Goal: Task Accomplishment & Management: Manage account settings

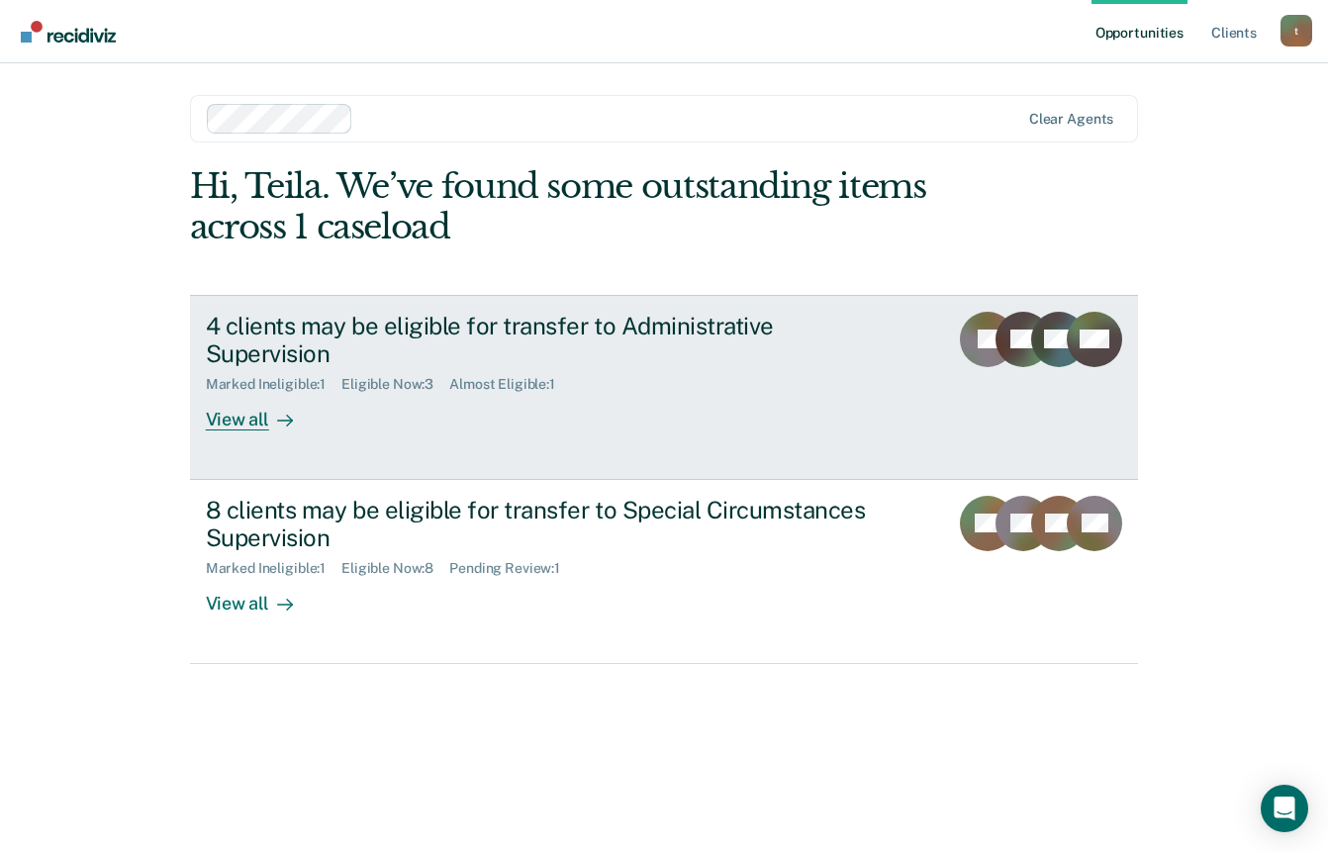
click at [223, 401] on div "View all" at bounding box center [261, 412] width 111 height 39
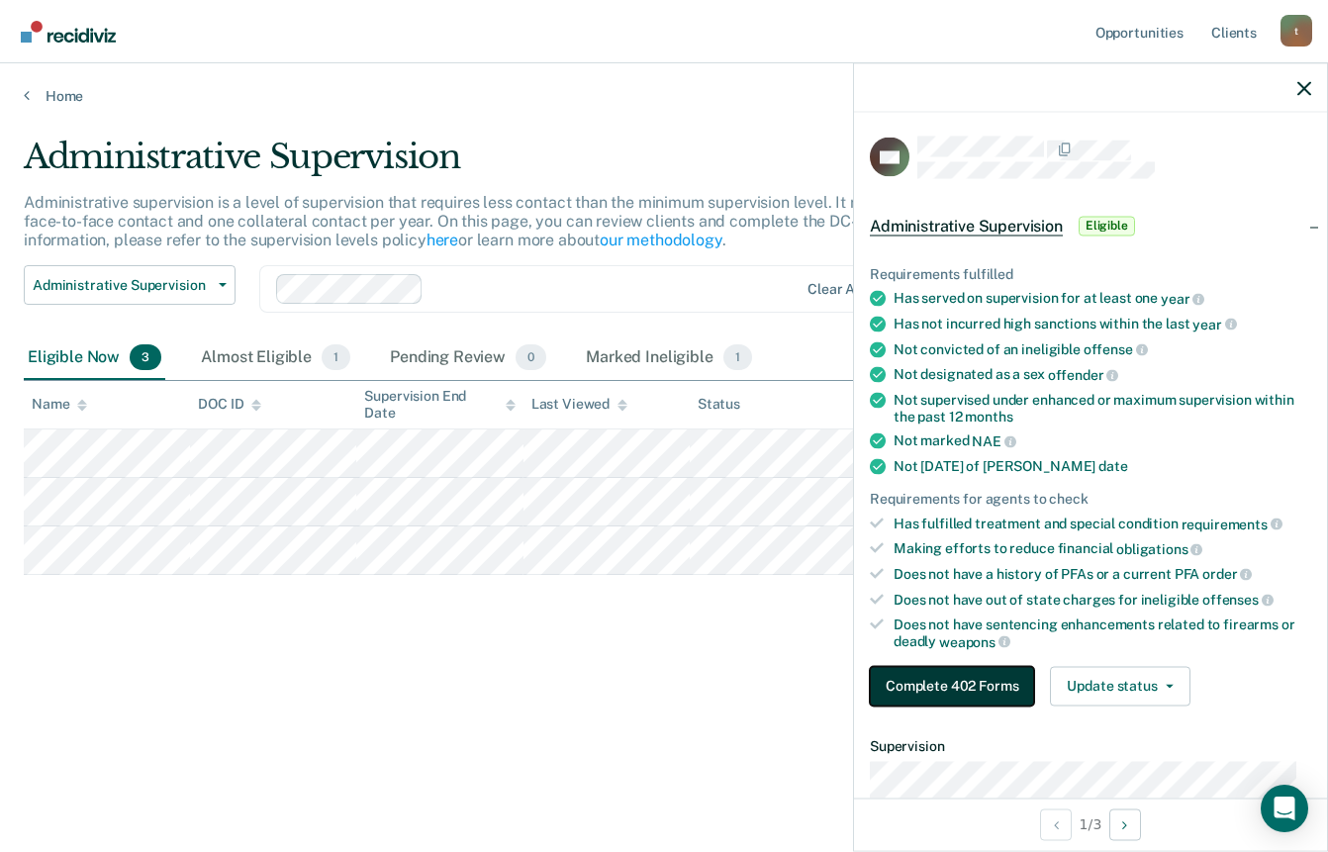
click at [1004, 683] on button "Complete 402 Forms" at bounding box center [952, 686] width 164 height 40
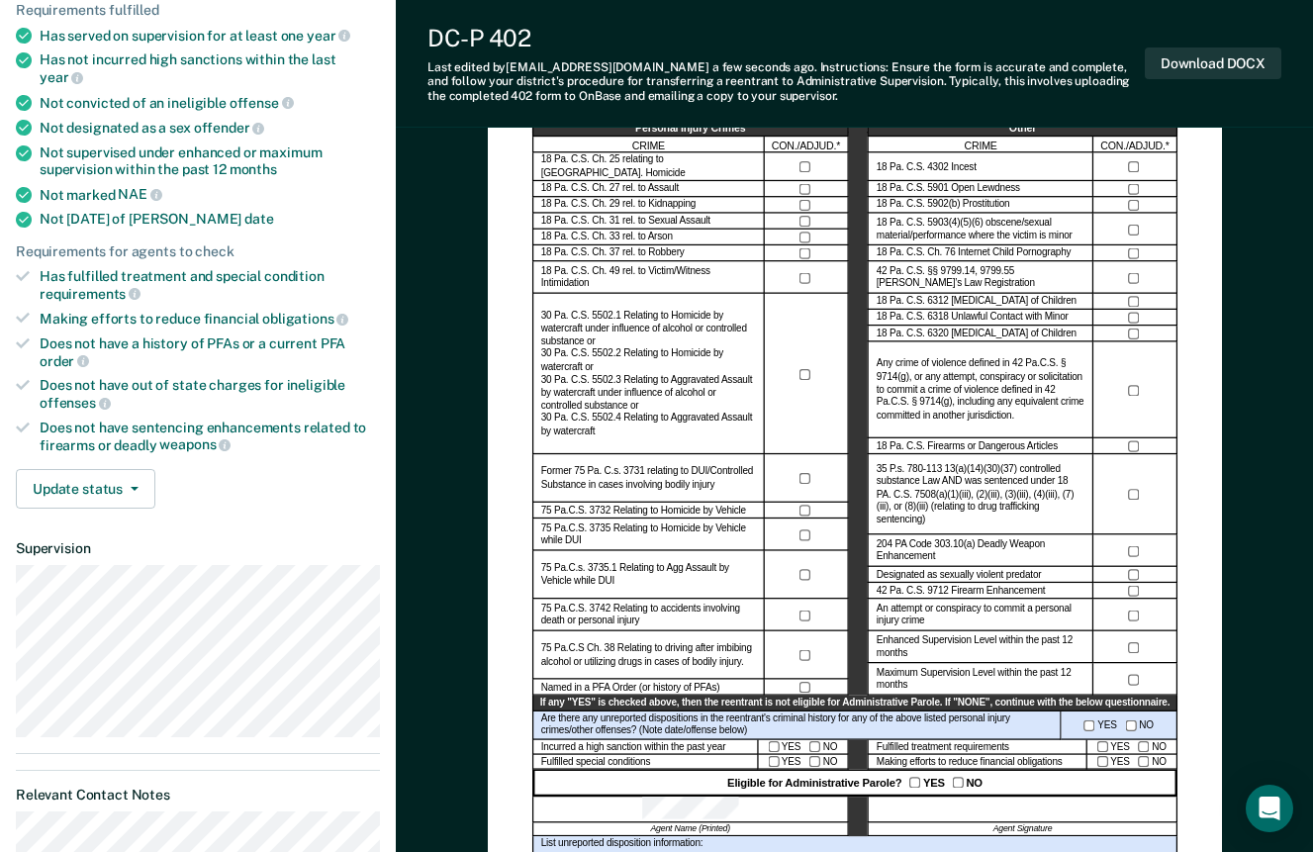
scroll to position [297, 0]
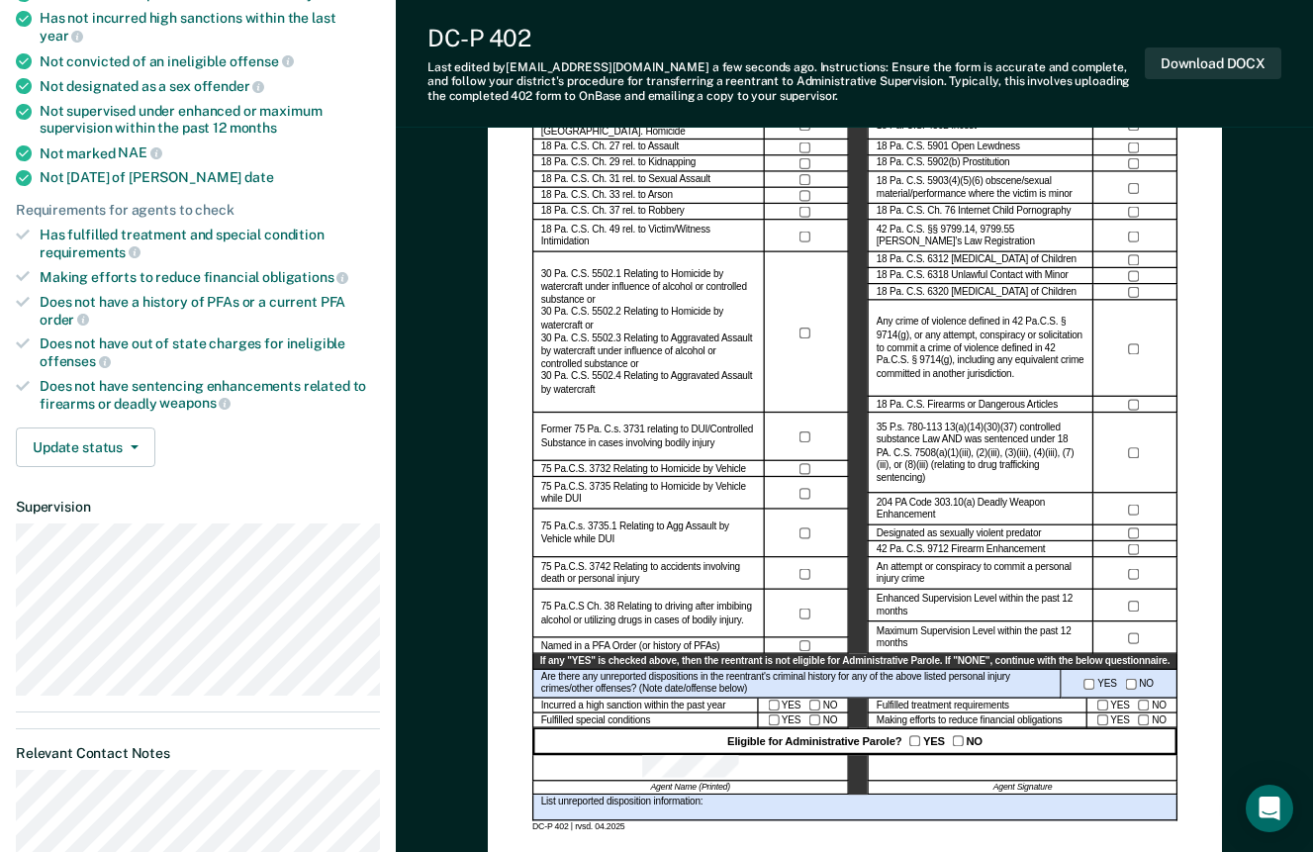
click at [990, 768] on div at bounding box center [1023, 768] width 310 height 27
click at [1228, 59] on button "Download DOCX" at bounding box center [1213, 63] width 137 height 33
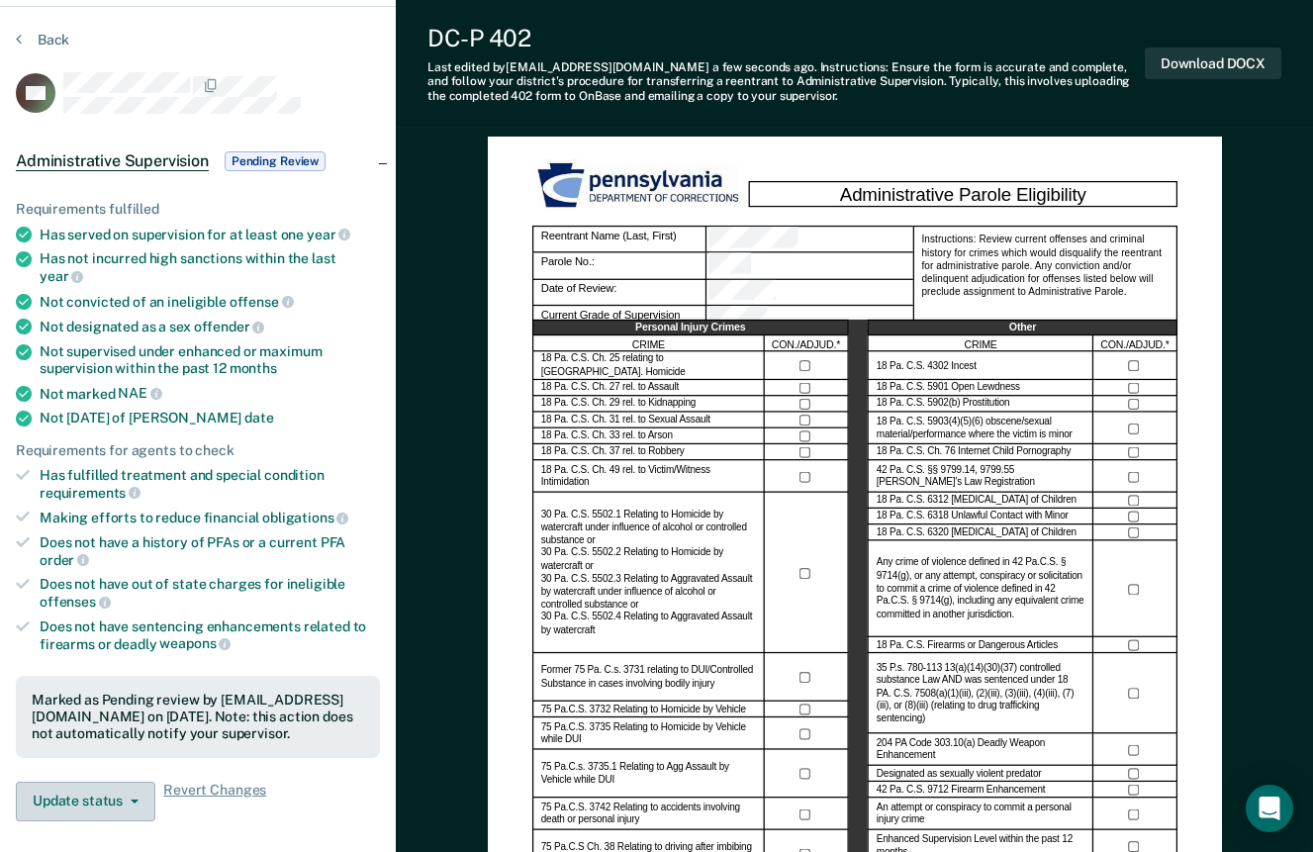
scroll to position [0, 0]
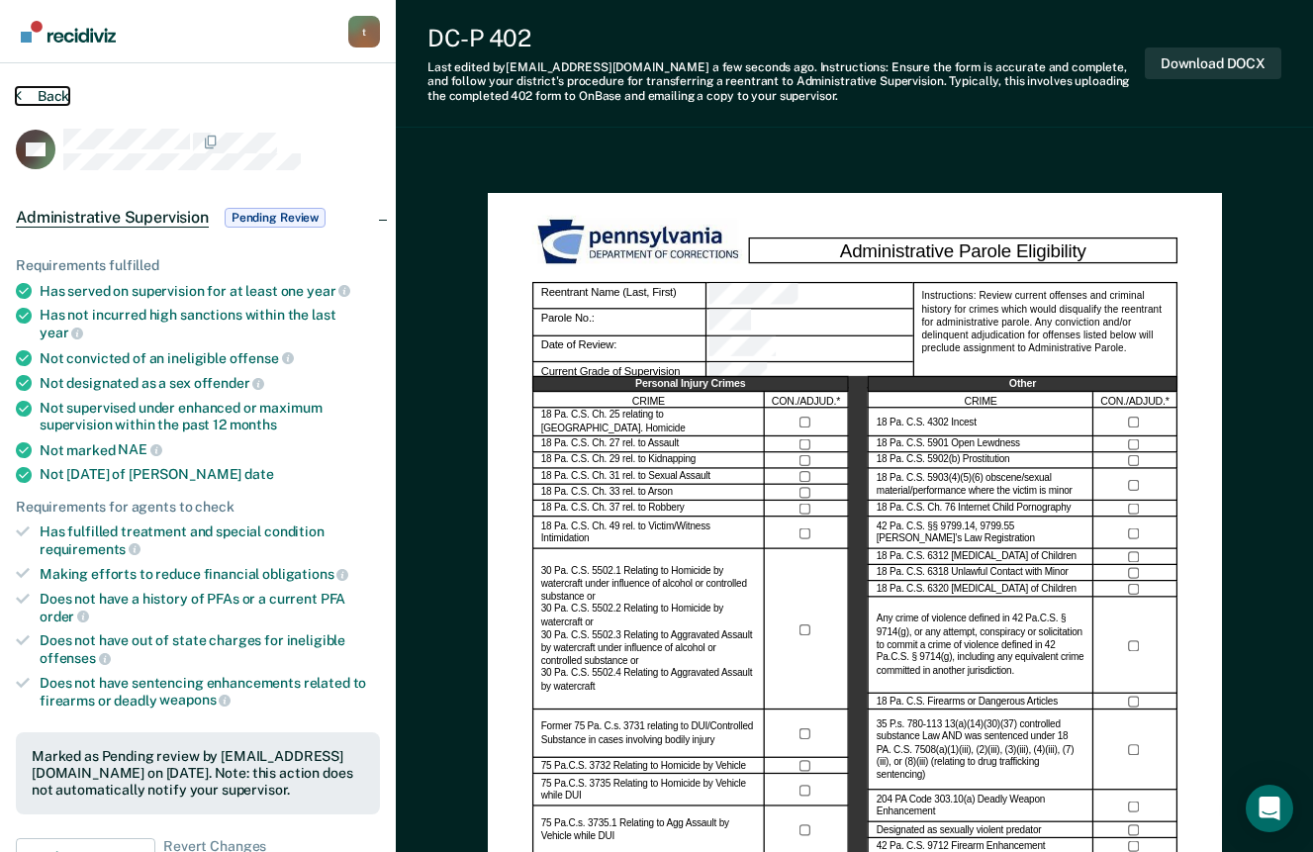
click at [56, 91] on button "Back" at bounding box center [42, 96] width 53 height 18
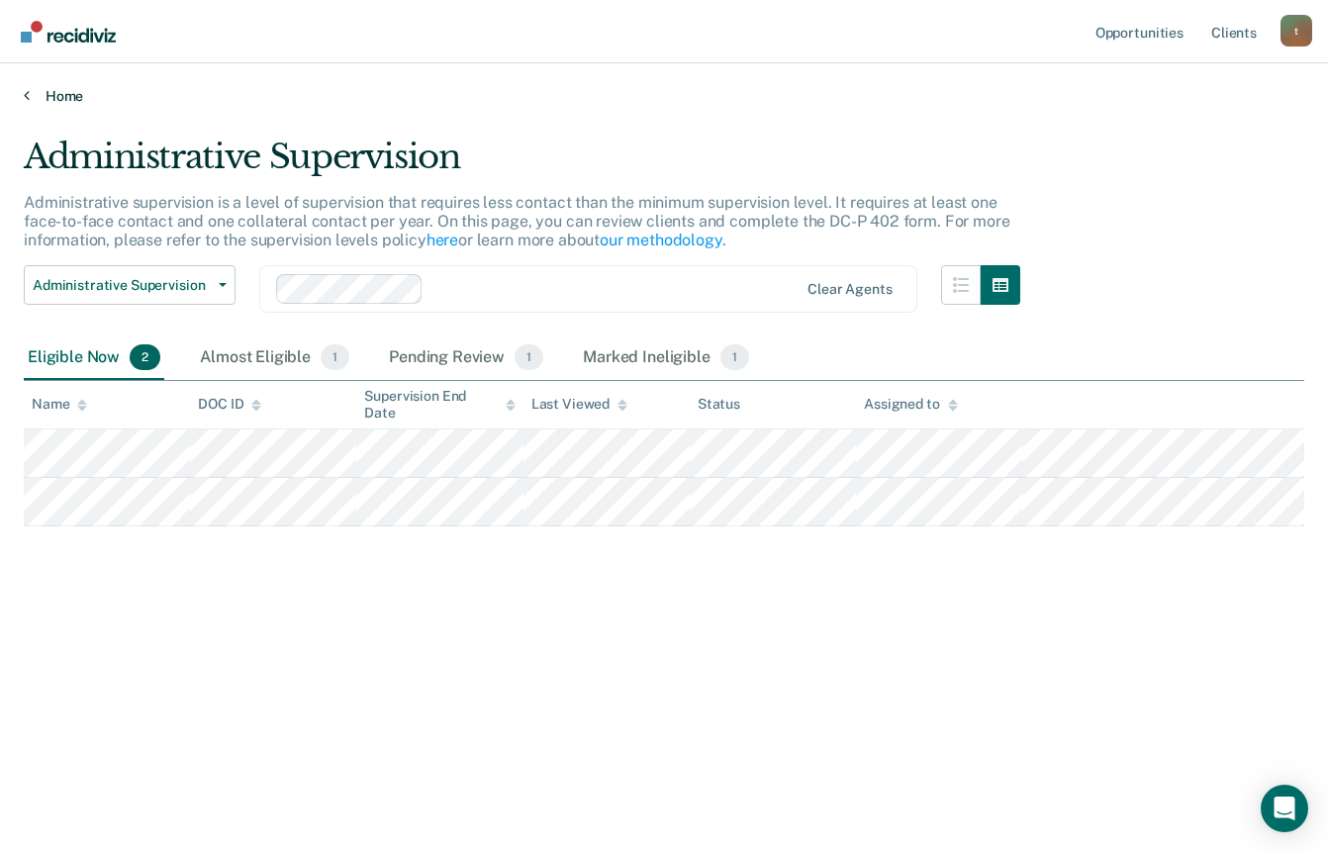
click at [55, 99] on link "Home" at bounding box center [664, 96] width 1280 height 18
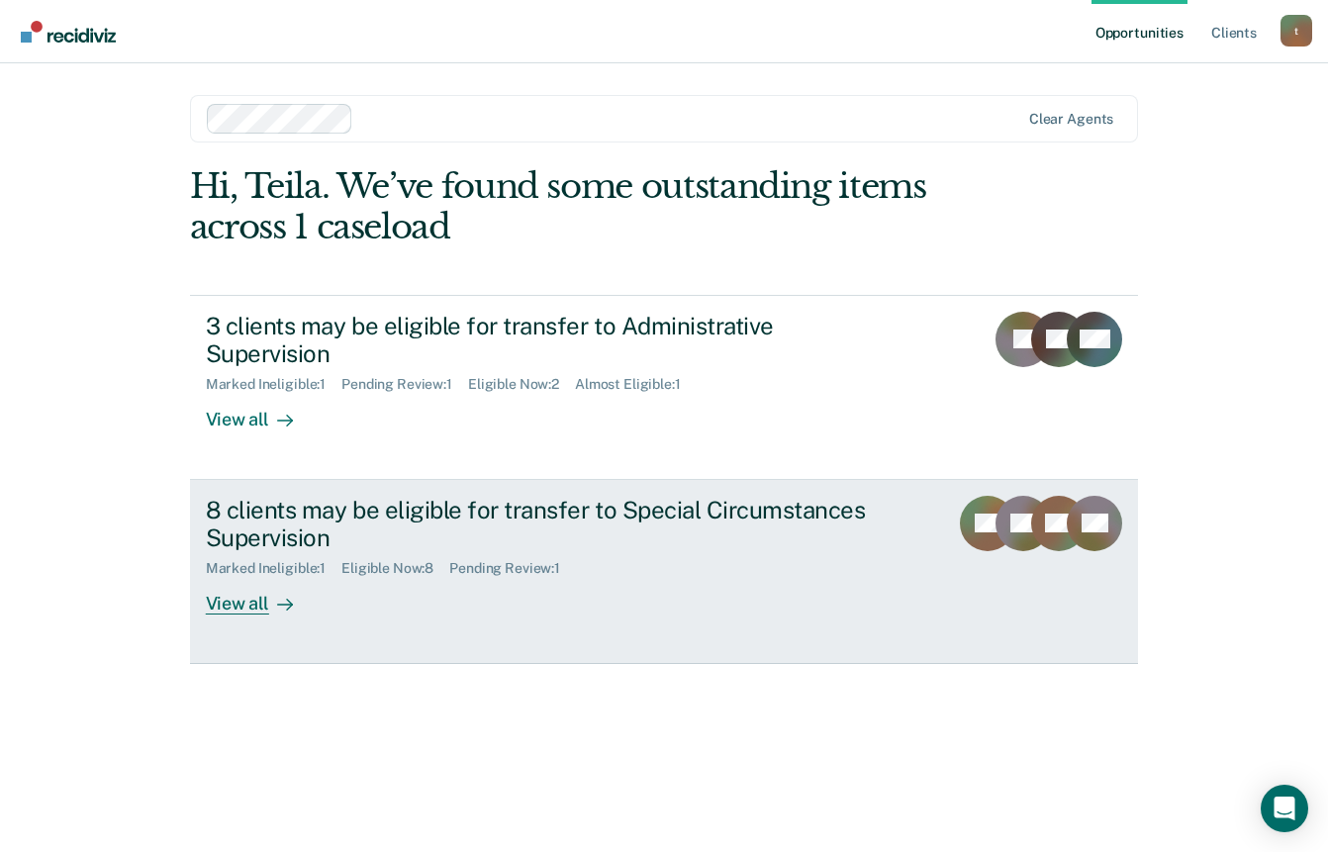
click at [250, 585] on div "View all" at bounding box center [261, 596] width 111 height 39
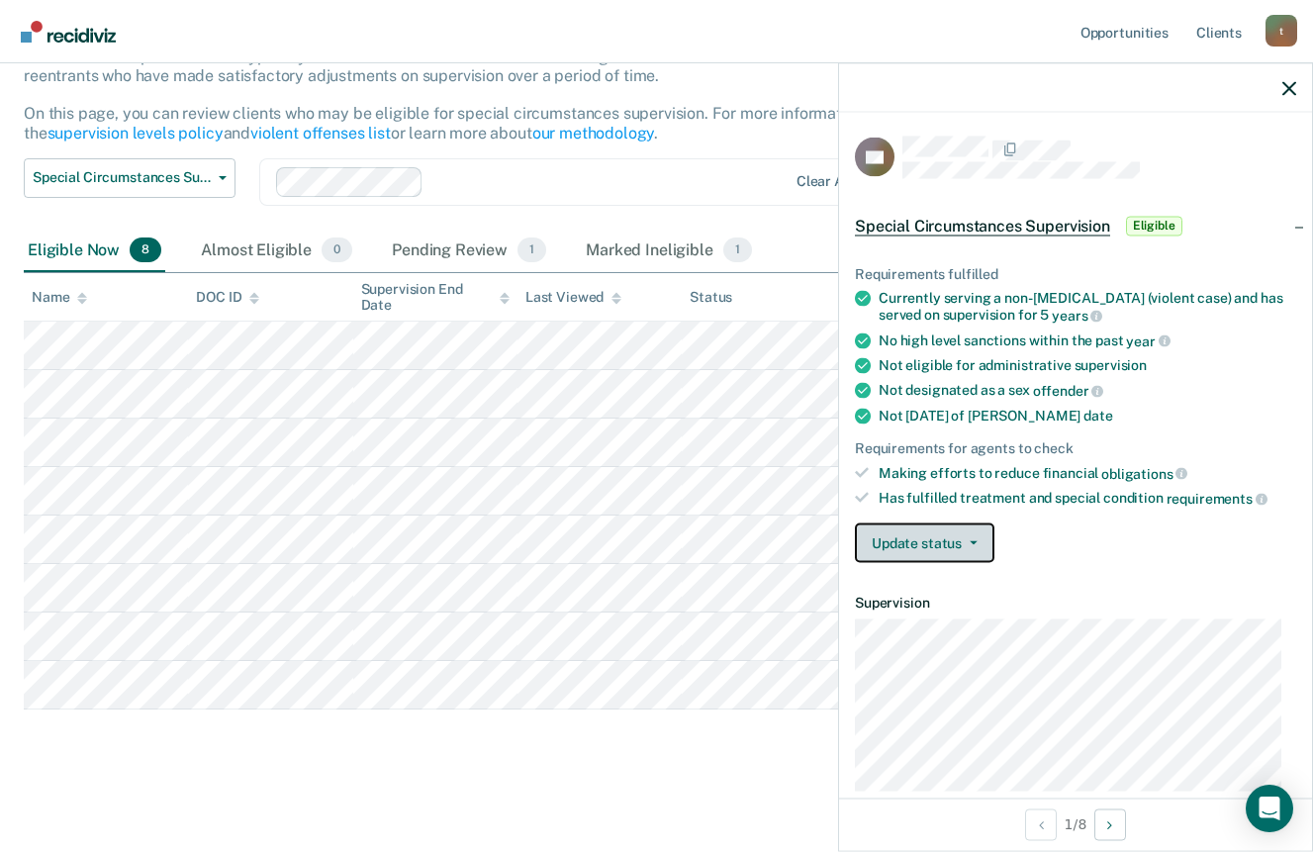
click at [929, 544] on button "Update status" at bounding box center [924, 542] width 139 height 40
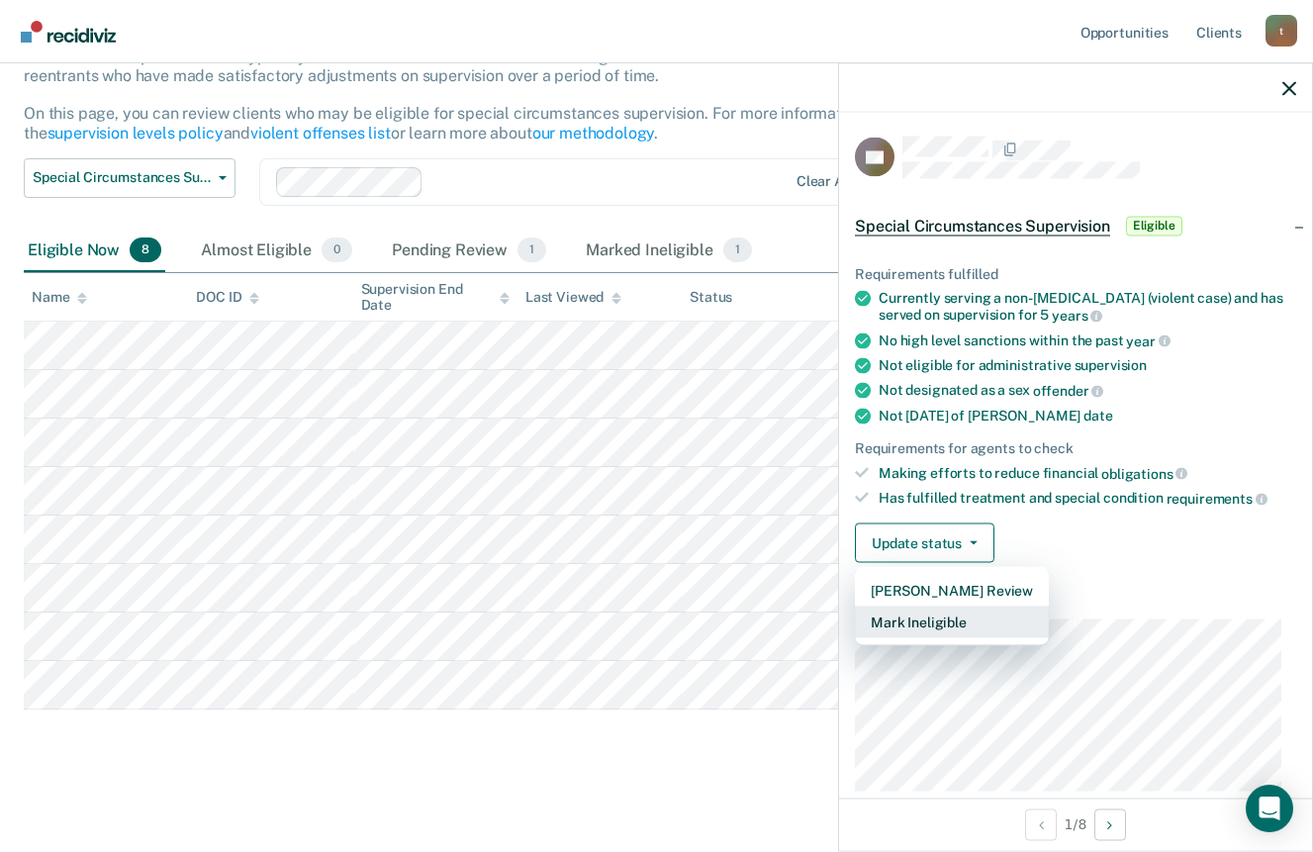
click at [921, 622] on button "Mark Ineligible" at bounding box center [952, 621] width 194 height 32
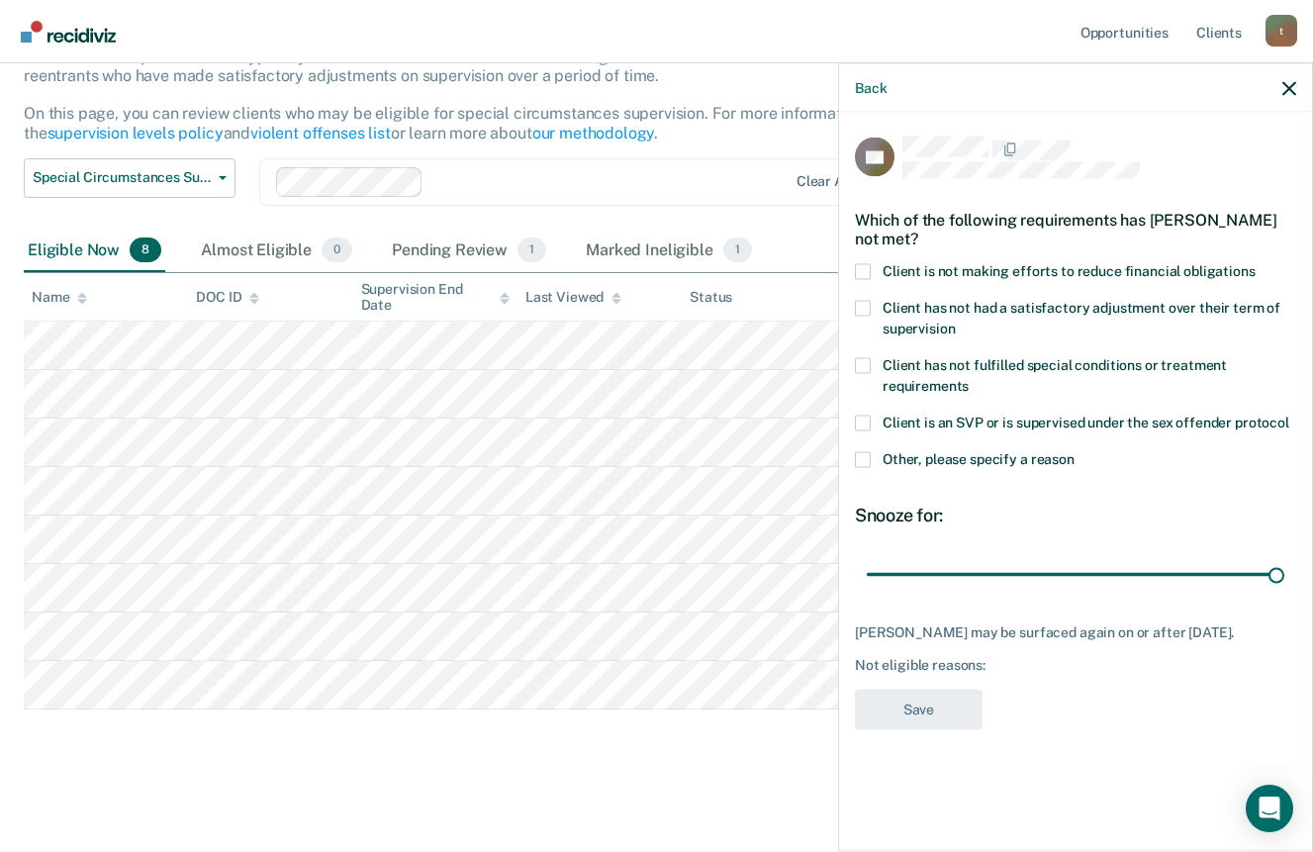
drag, startPoint x: 940, startPoint y: 574, endPoint x: 1299, endPoint y: 584, distance: 359.2
type input "180"
click at [1284, 584] on input "range" at bounding box center [1075, 574] width 417 height 35
click at [1292, 86] on icon "button" at bounding box center [1289, 88] width 14 height 14
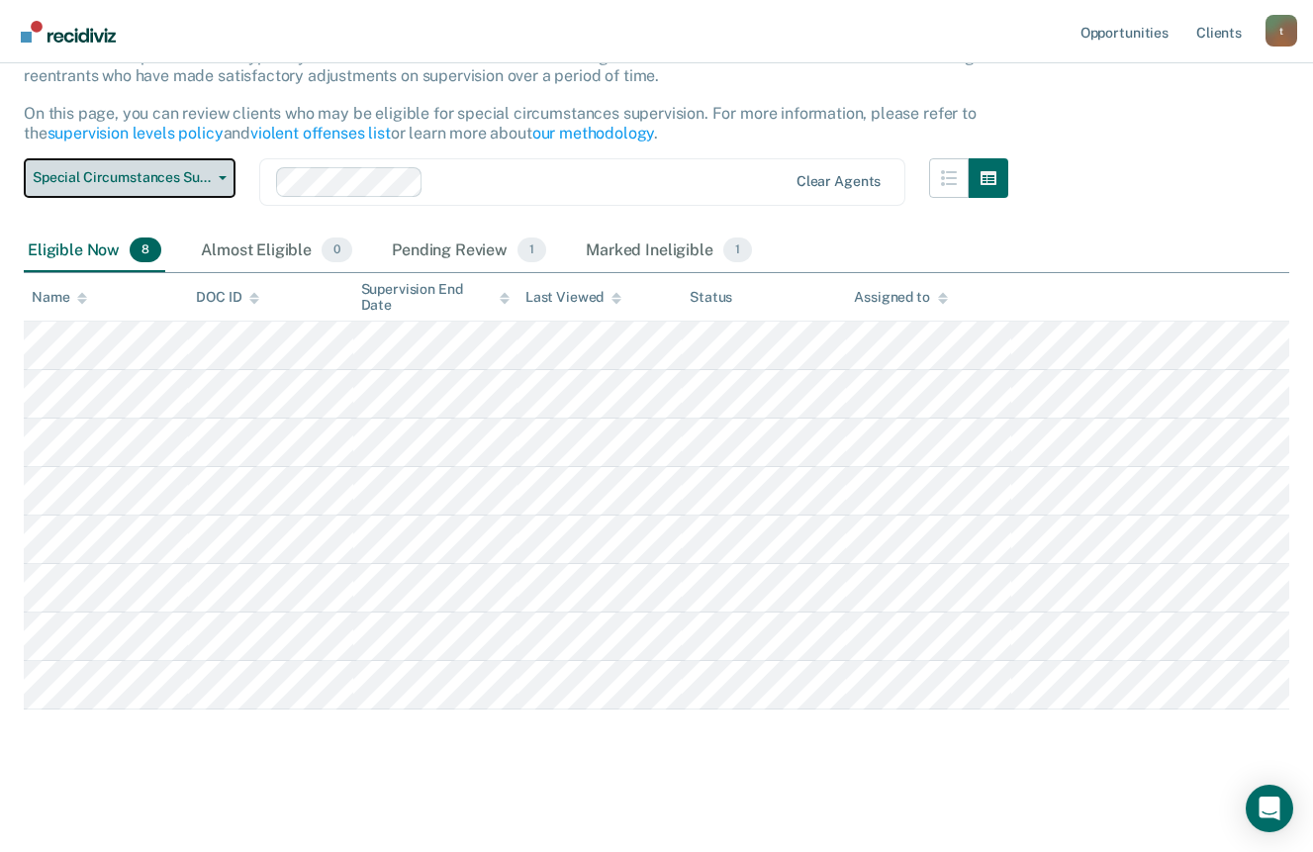
click at [138, 176] on span "Special Circumstances Supervision" at bounding box center [122, 177] width 178 height 17
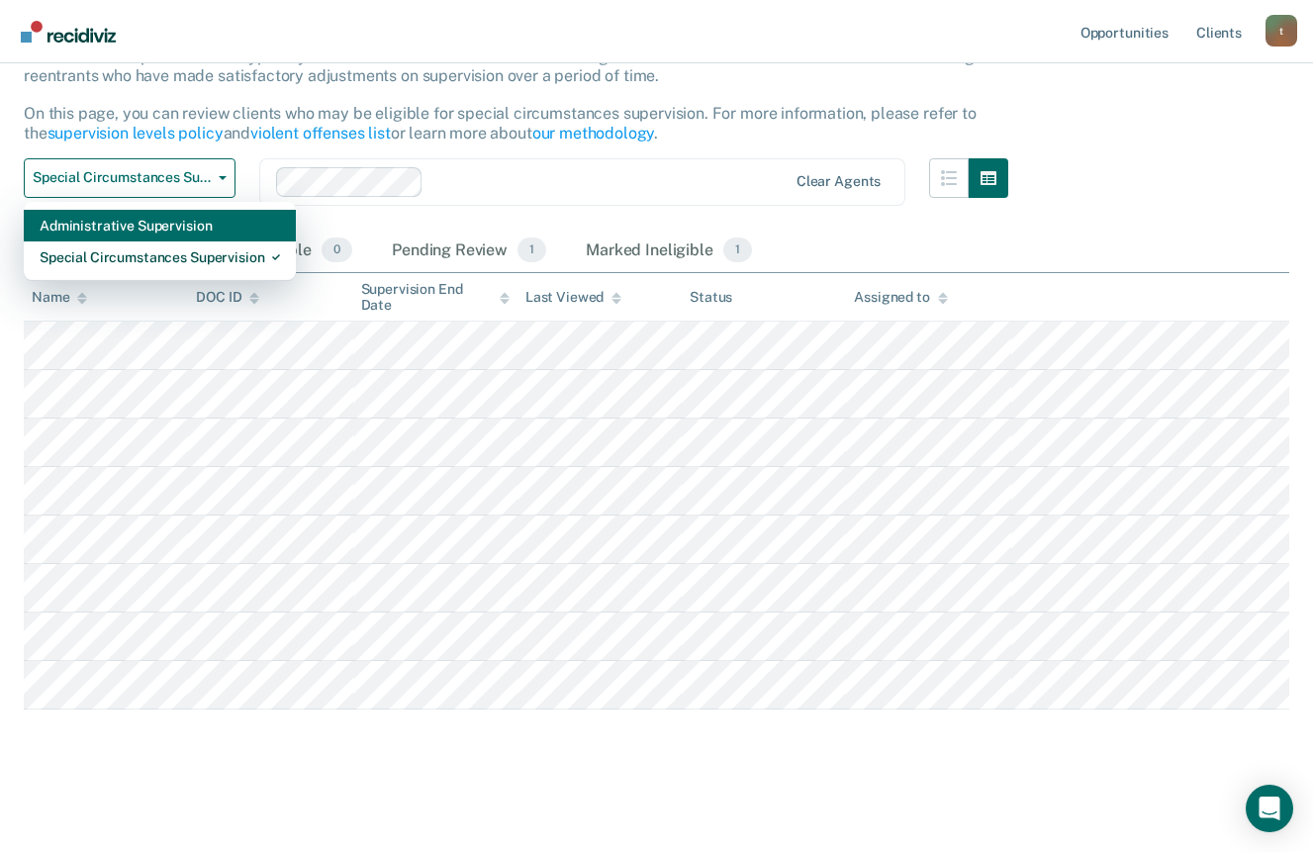
click at [131, 228] on div "Administrative Supervision" at bounding box center [160, 226] width 240 height 32
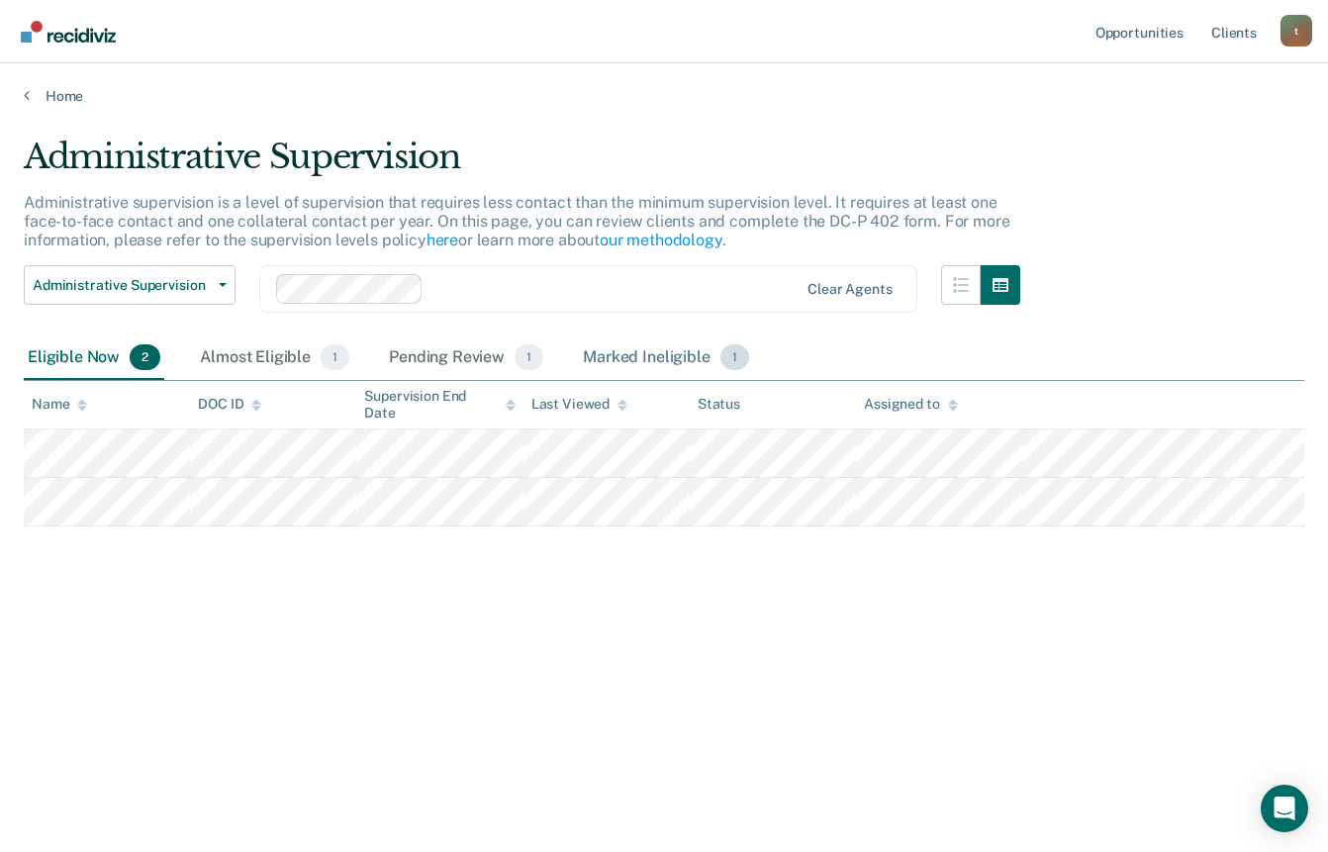
click at [651, 362] on div "Marked Ineligible 1" at bounding box center [666, 358] width 174 height 44
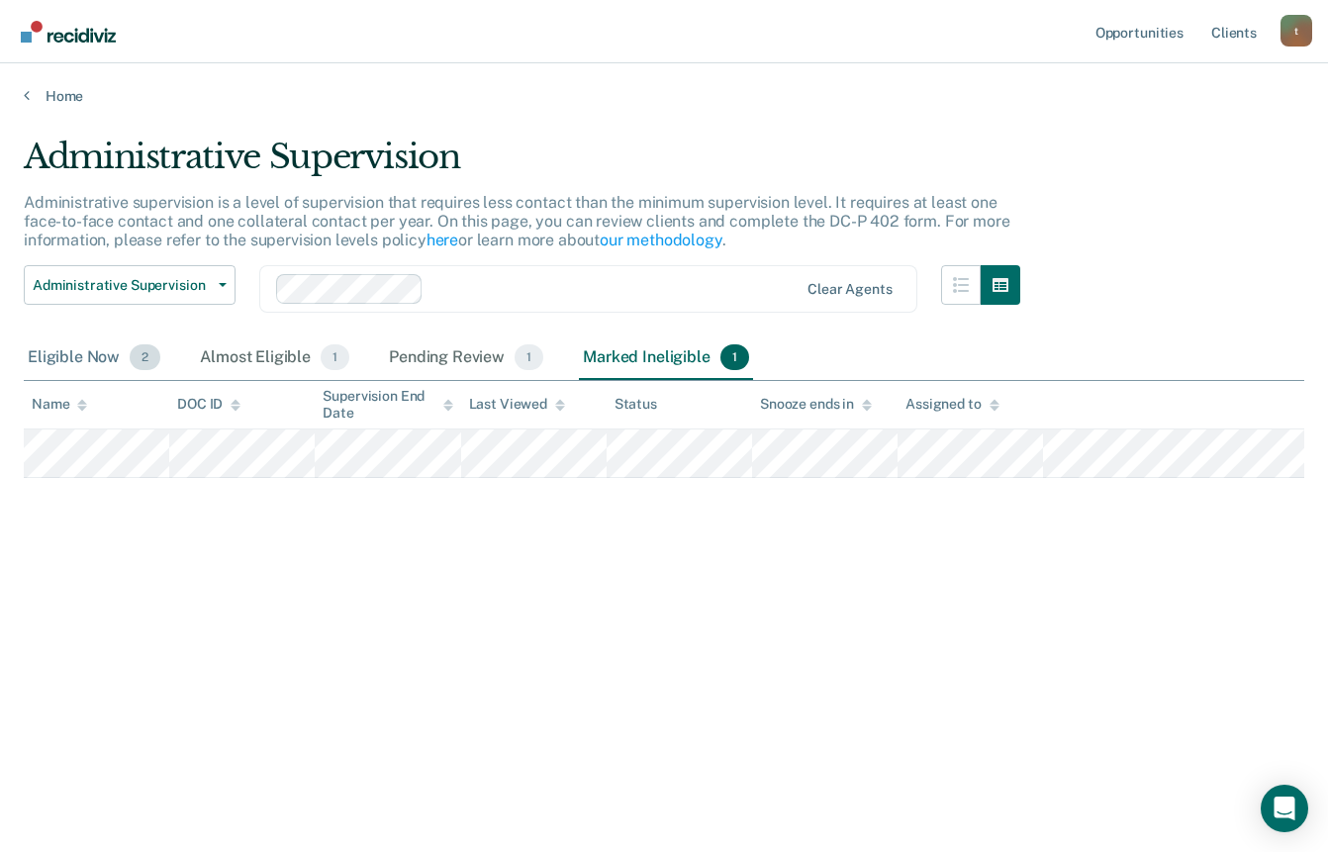
click at [135, 356] on span "2" at bounding box center [145, 357] width 31 height 26
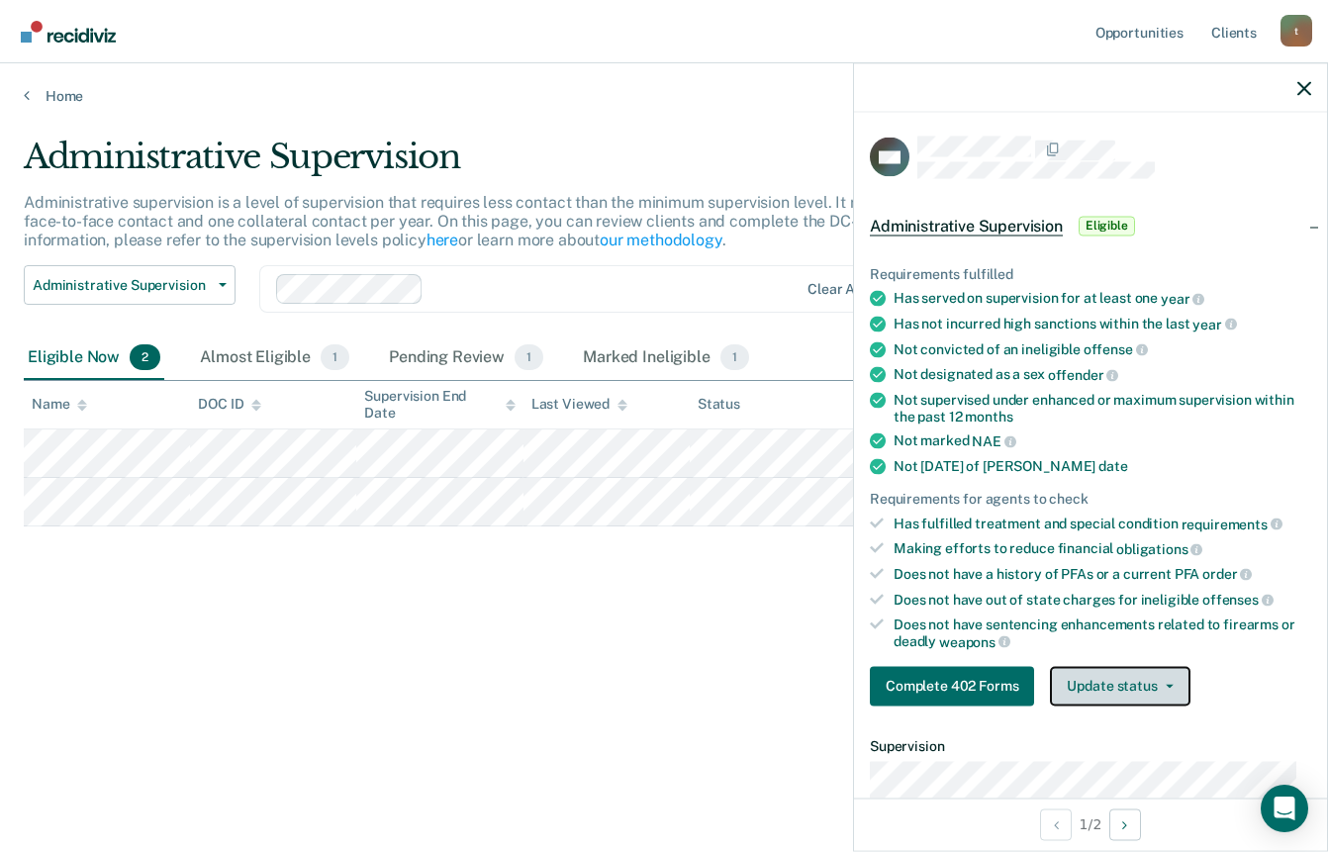
click at [1101, 684] on button "Update status" at bounding box center [1119, 686] width 139 height 40
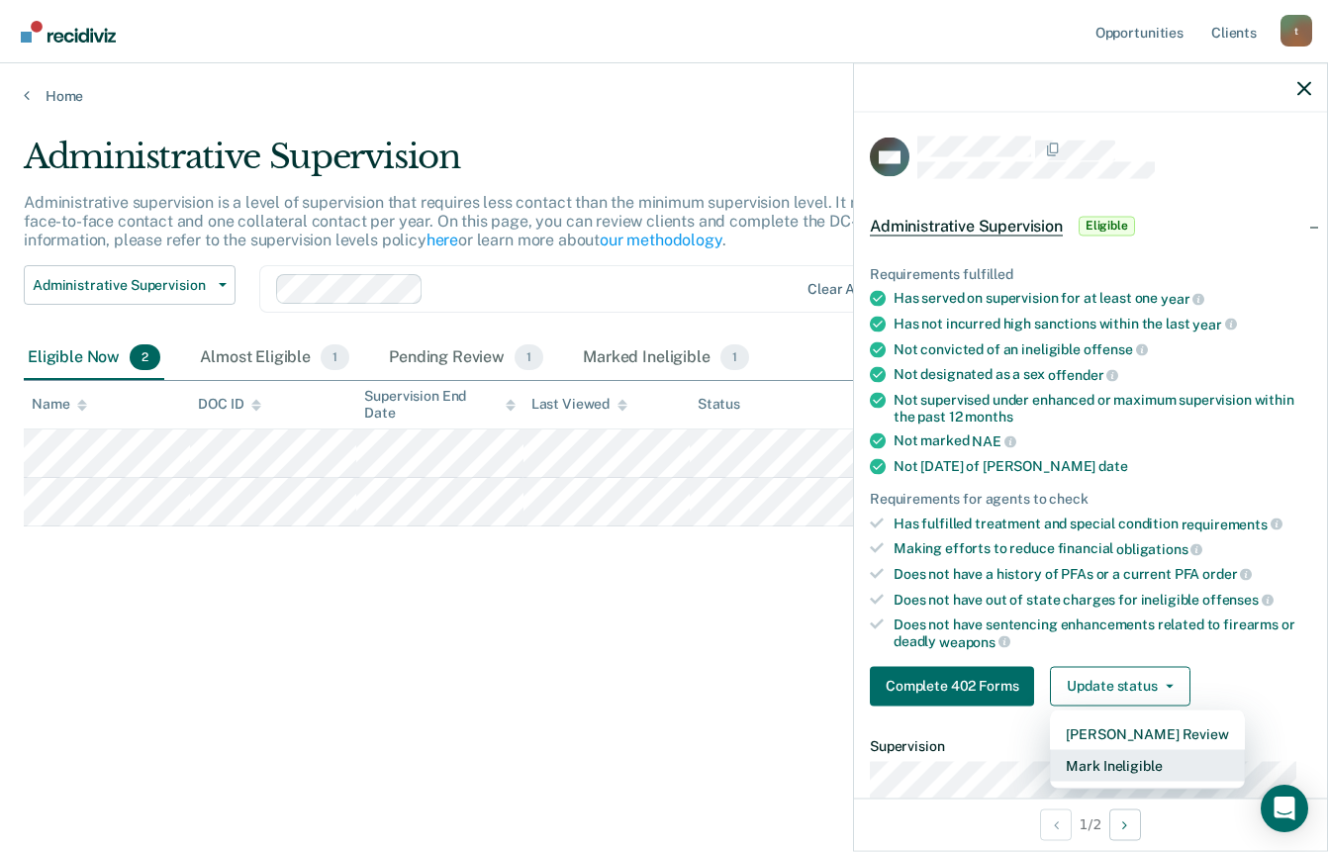
click at [1111, 759] on button "Mark Ineligible" at bounding box center [1147, 765] width 194 height 32
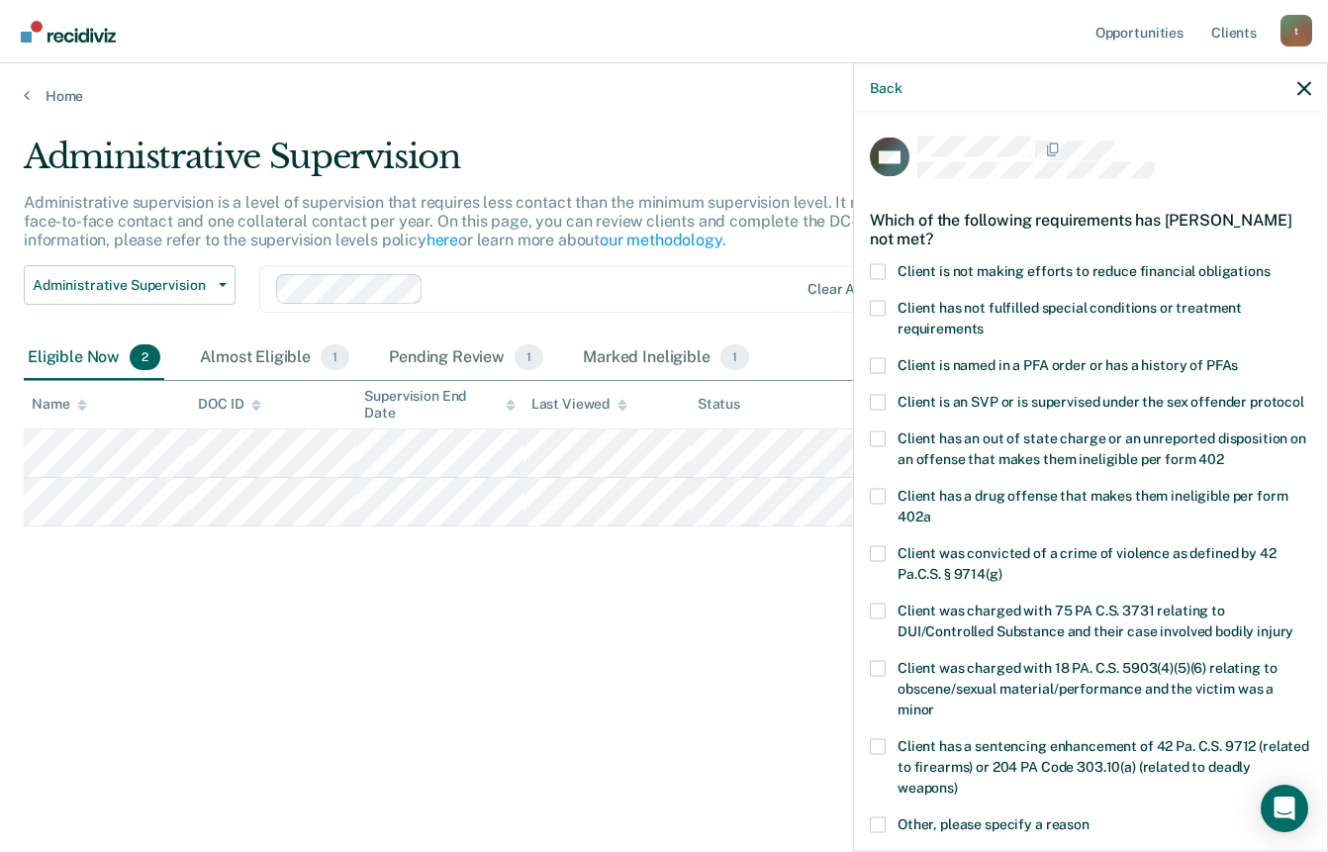
scroll to position [297, 0]
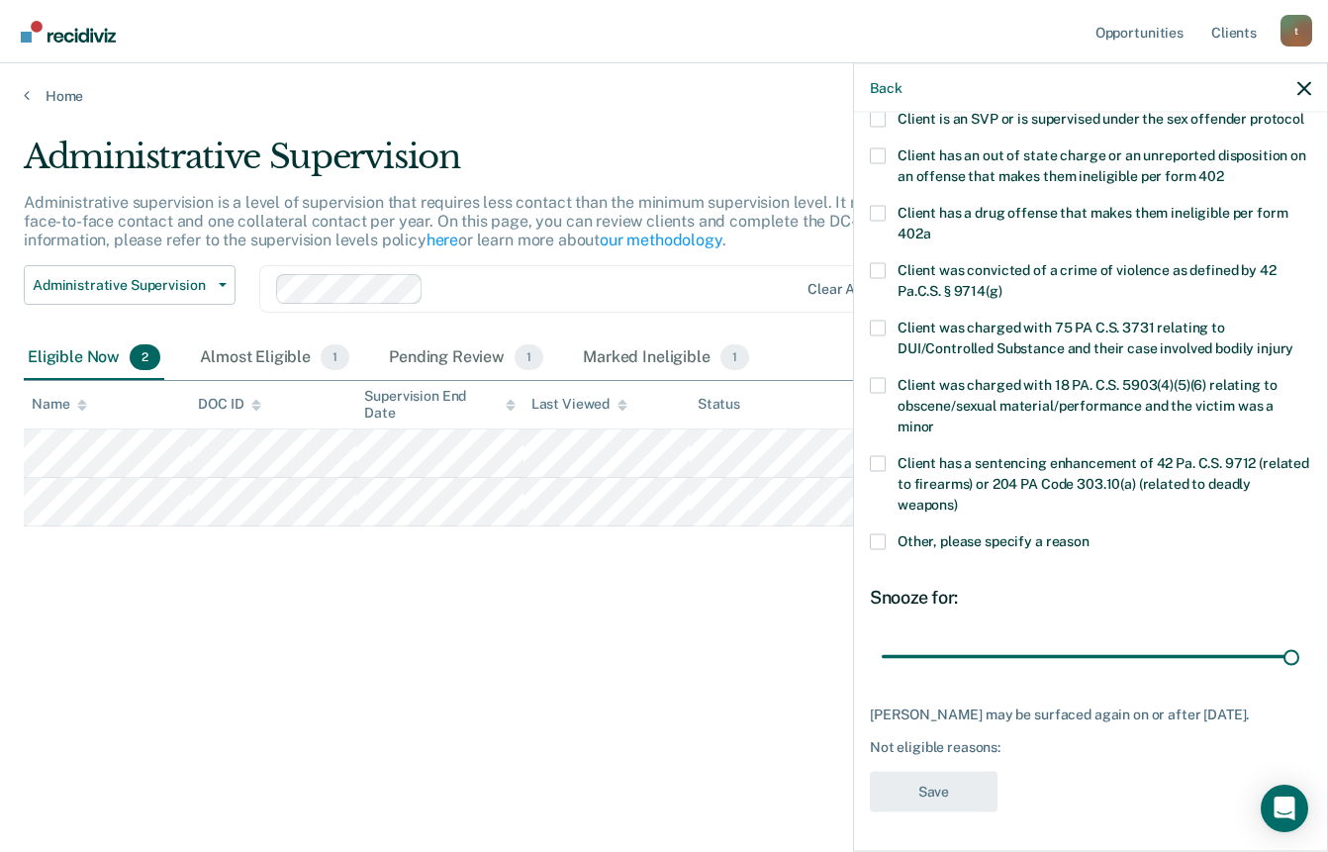
drag, startPoint x: 952, startPoint y: 665, endPoint x: 1300, endPoint y: 680, distance: 348.5
type input "180"
click at [1299, 674] on input "range" at bounding box center [1089, 656] width 417 height 35
click at [1307, 87] on icon "button" at bounding box center [1304, 88] width 14 height 14
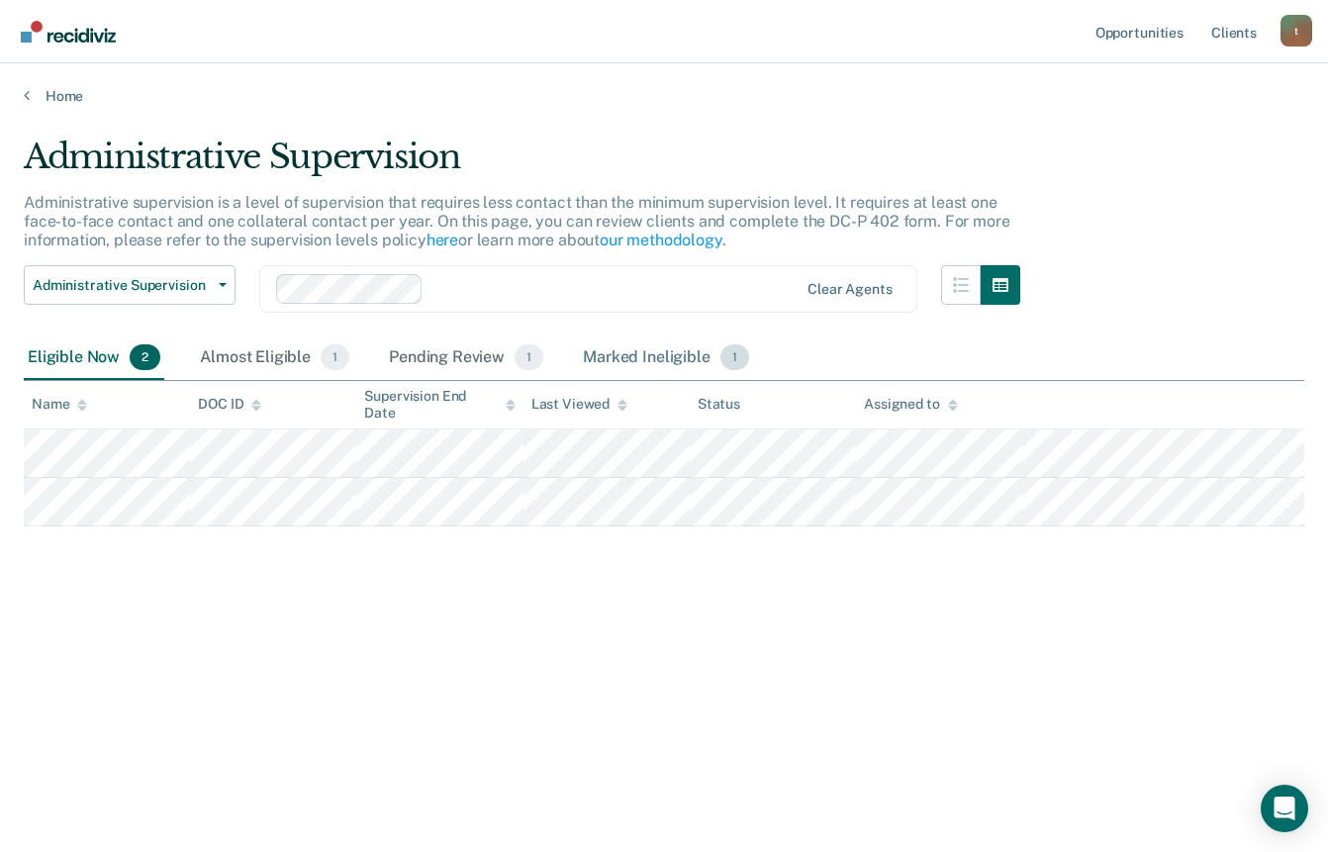
click at [632, 358] on div "Marked Ineligible 1" at bounding box center [666, 358] width 174 height 44
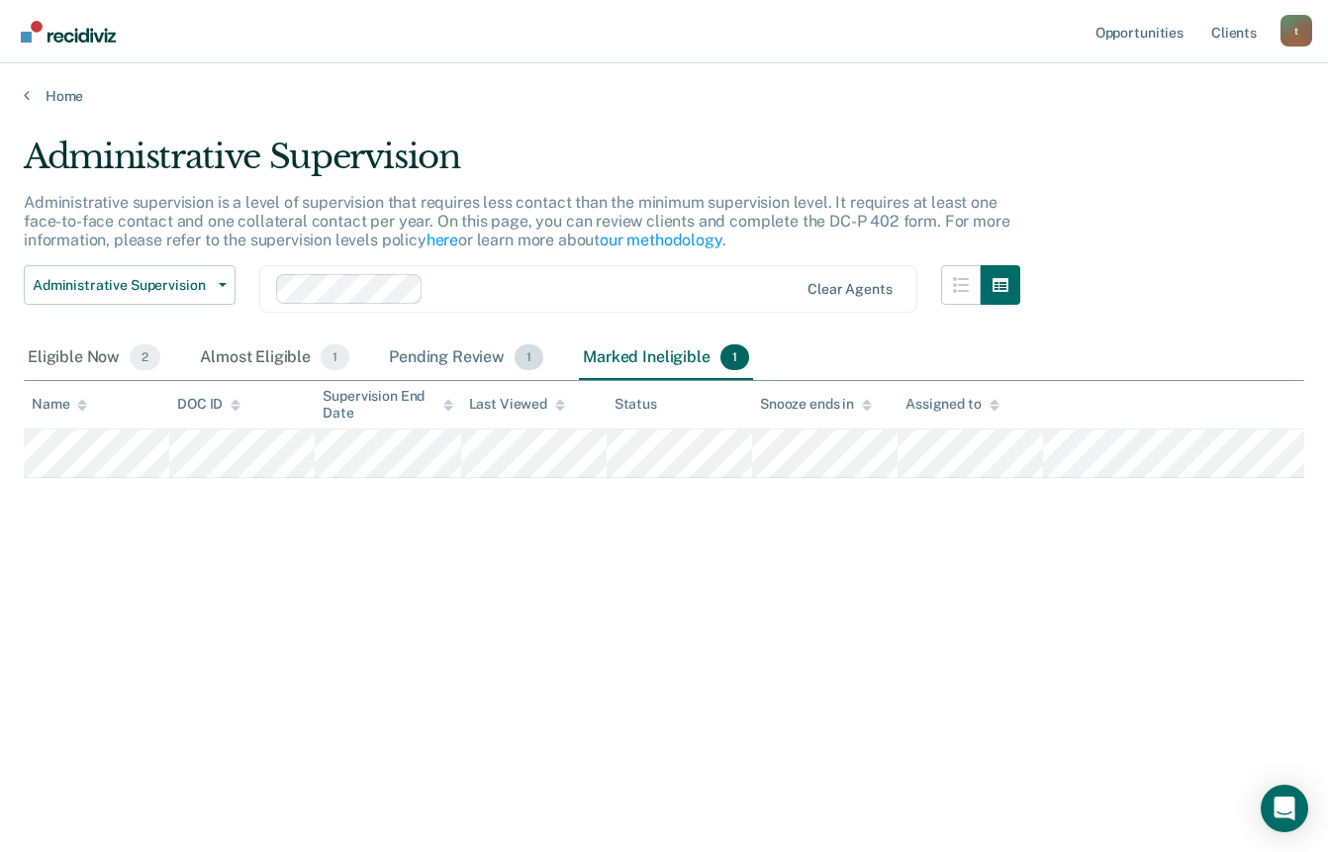
click at [514, 360] on span "1" at bounding box center [528, 357] width 29 height 26
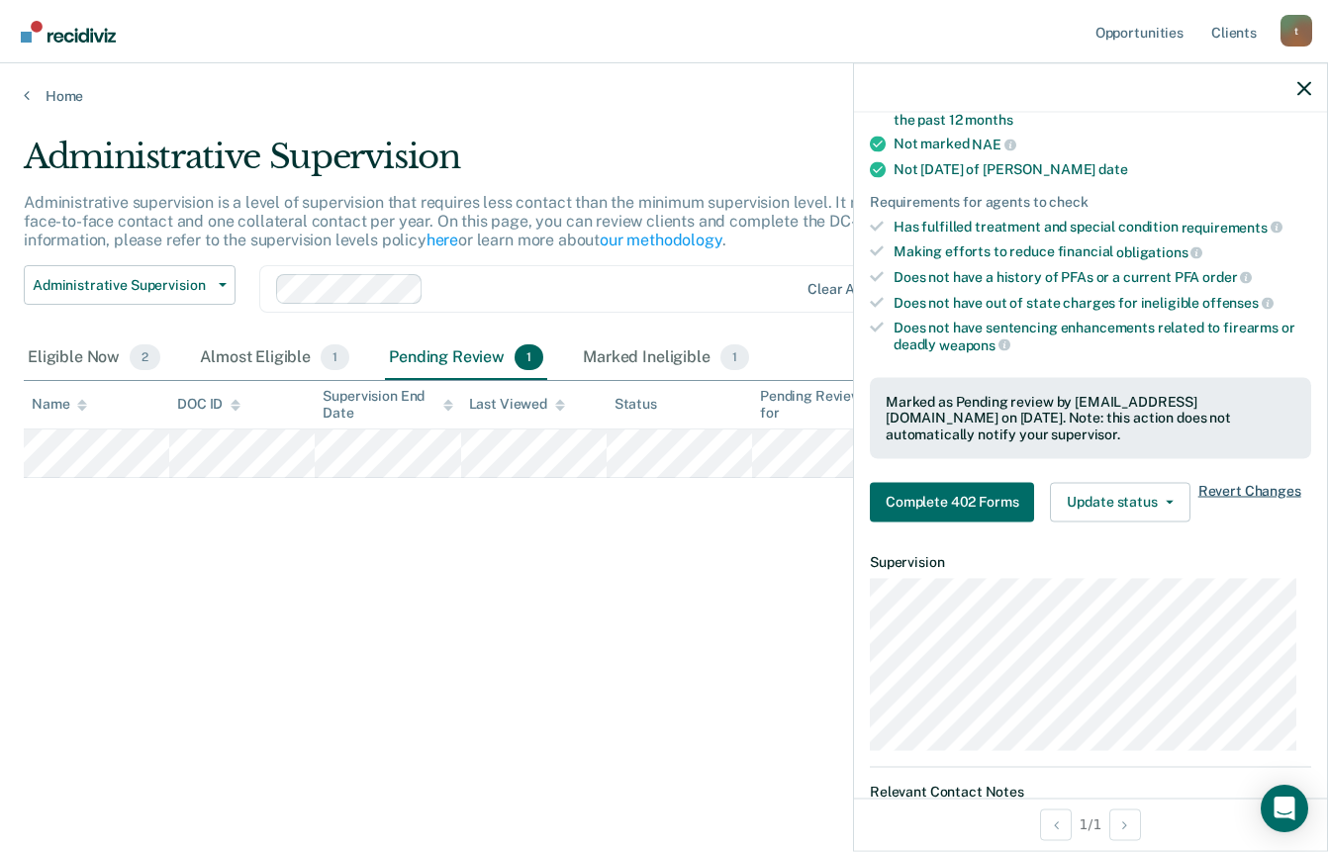
click at [1220, 508] on span "Revert Changes" at bounding box center [1249, 502] width 103 height 40
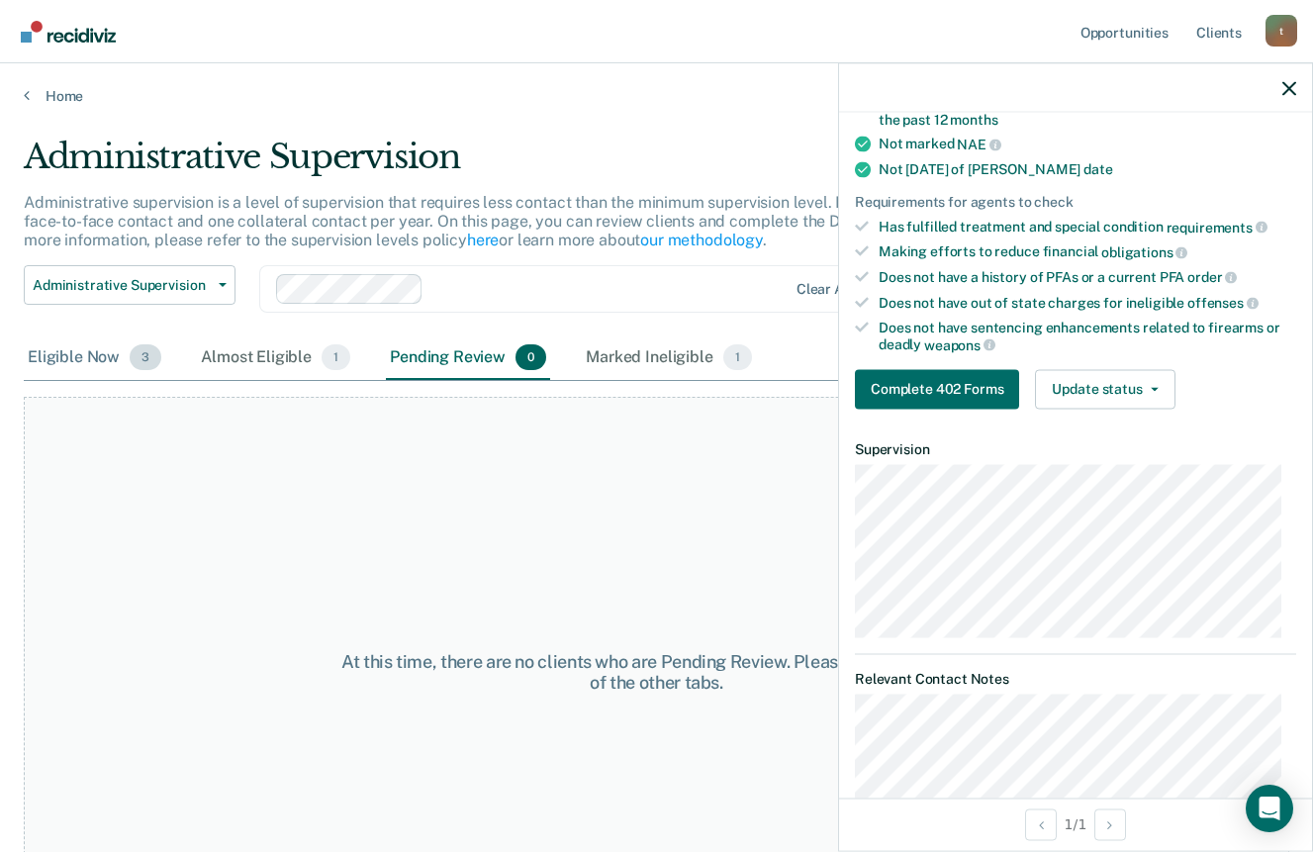
click at [137, 355] on span "3" at bounding box center [146, 357] width 32 height 26
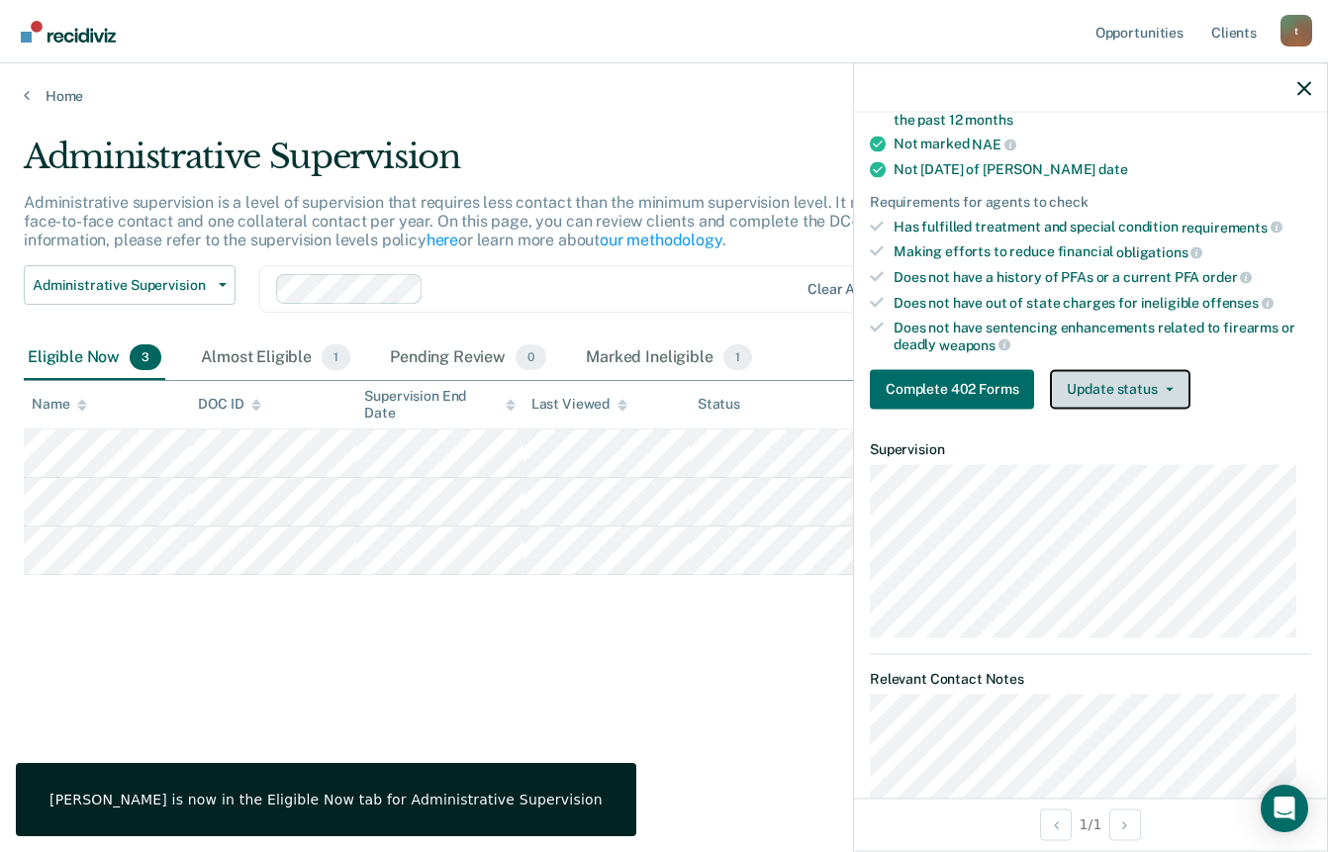
click at [1165, 377] on button "Update status" at bounding box center [1119, 389] width 139 height 40
